Goal: Use online tool/utility: Utilize a website feature to perform a specific function

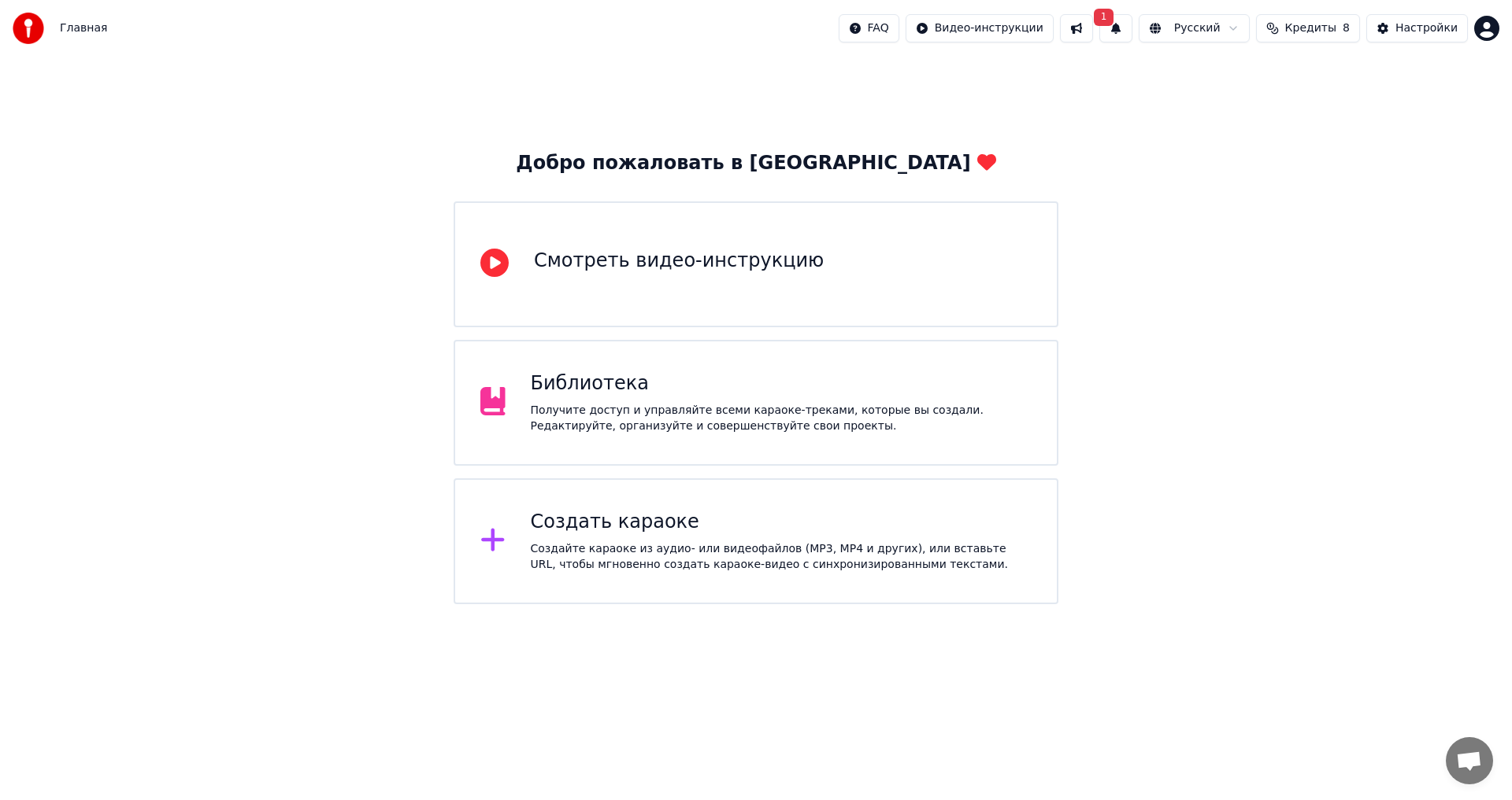
click at [916, 544] on div "Создайте караоке из аудио- или видеофайлов (MP3, MP4 и других), или вставьте UR…" at bounding box center [781, 557] width 502 height 31
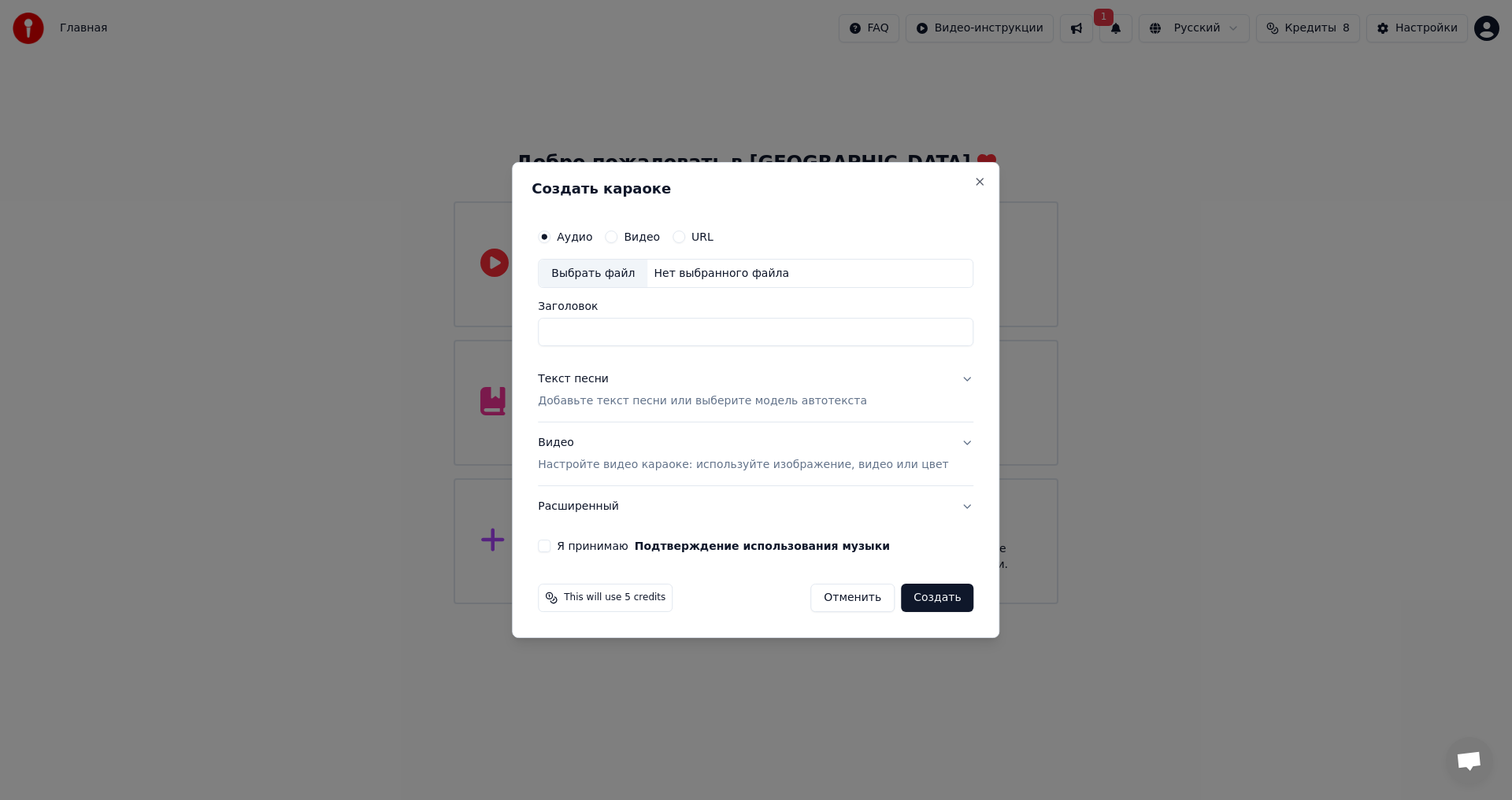
click at [605, 503] on button "Расширенный" at bounding box center [756, 507] width 435 height 41
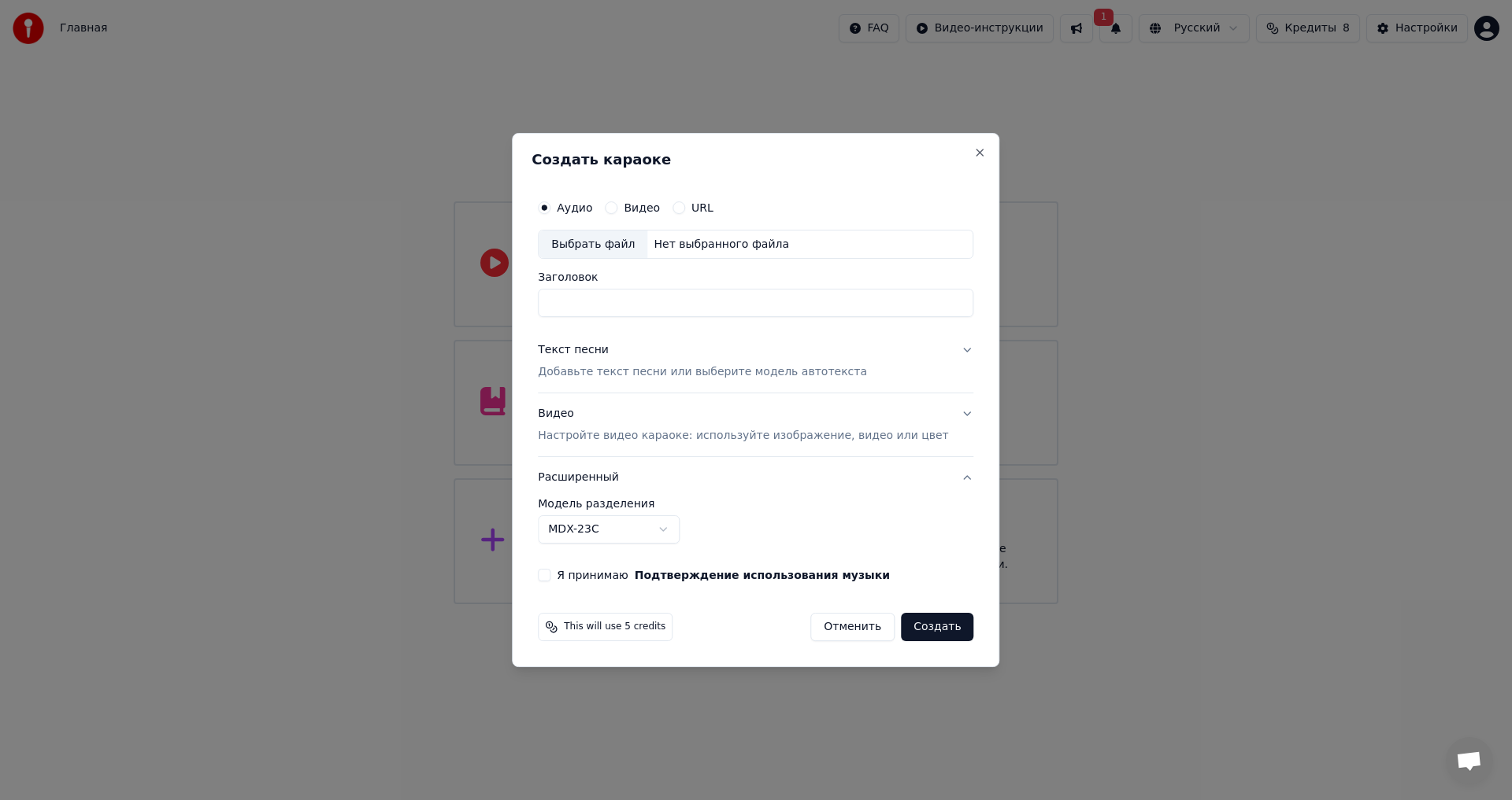
click at [656, 526] on body "Главная FAQ Видео-инструкции 1 Русский Кредиты 8 Настройки Добро пожаловать в Y…" at bounding box center [756, 302] width 1512 height 604
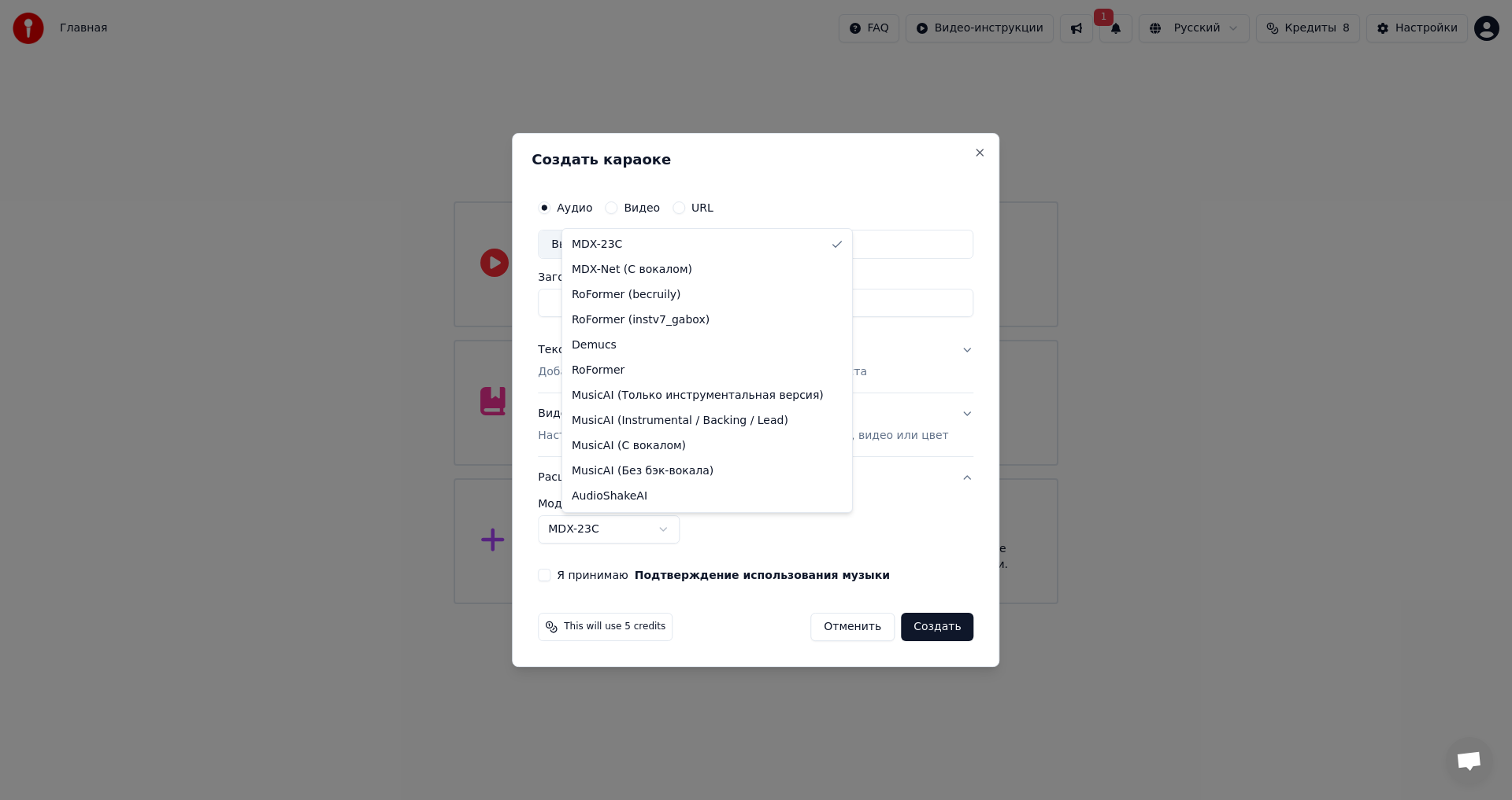
click at [654, 526] on body "Главная FAQ Видео-инструкции 1 Русский Кредиты 8 Настройки Добро пожаловать в Y…" at bounding box center [756, 302] width 1512 height 604
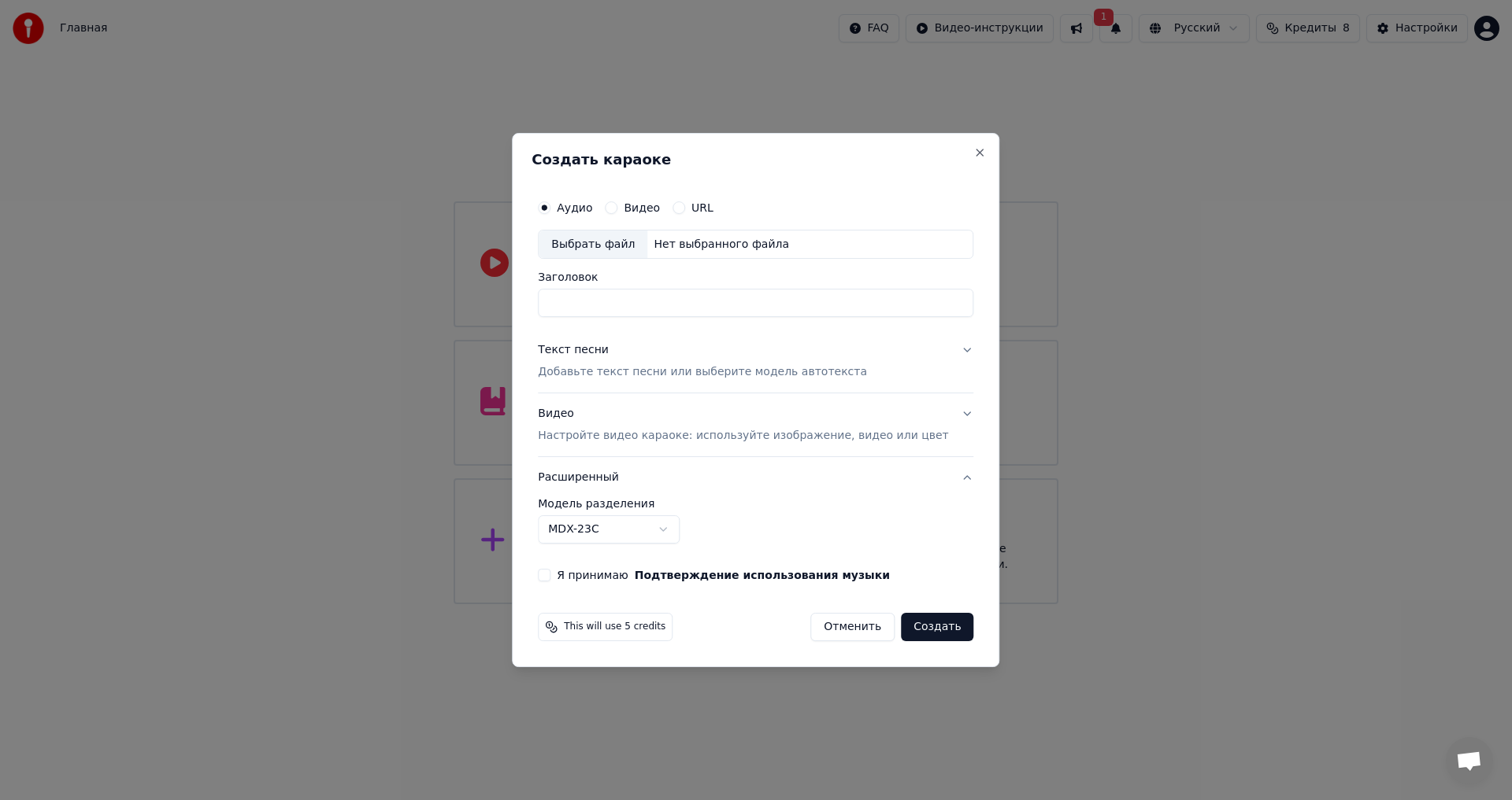
click at [660, 213] on label "Видео" at bounding box center [642, 207] width 36 height 11
click at [617, 214] on button "Видео" at bounding box center [610, 207] width 13 height 13
click at [703, 205] on div "URL" at bounding box center [693, 207] width 41 height 13
click at [550, 211] on button "Аудио" at bounding box center [544, 207] width 13 height 13
